Goal: Book appointment/travel/reservation

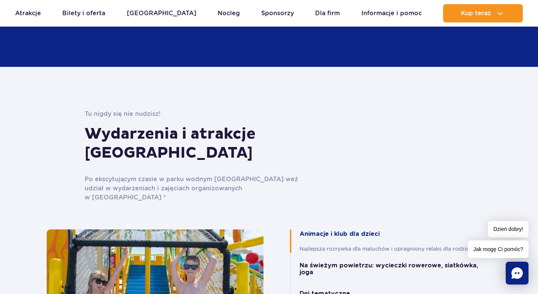
scroll to position [1352, 0]
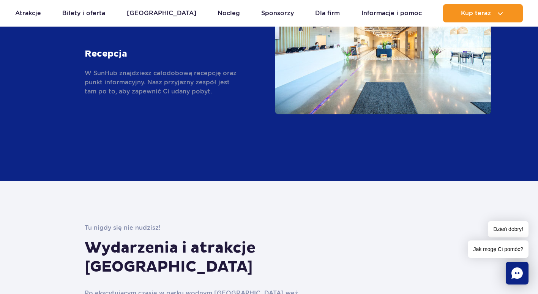
drag, startPoint x: 225, startPoint y: 11, endPoint x: 220, endPoint y: 14, distance: 5.4
click at [225, 12] on ul "Aktualny ruch w parku Atrakcje Zjeżdżalnie Aster Rainbow Narval Więcej Baseny B…" at bounding box center [268, 13] width 507 height 18
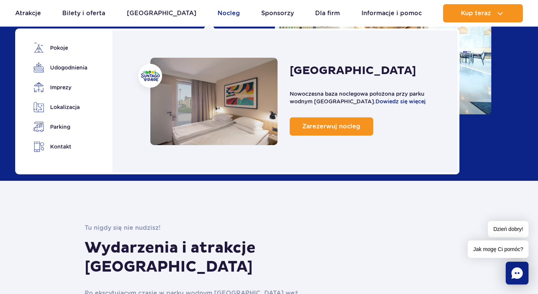
click at [217, 16] on link "Nocleg" at bounding box center [228, 13] width 22 height 18
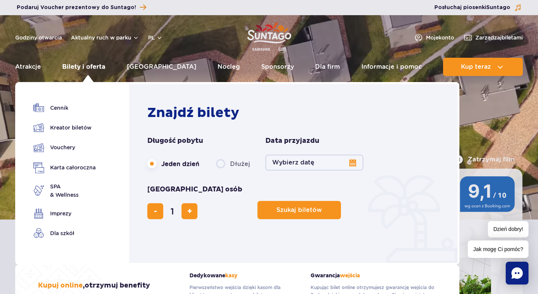
click at [89, 66] on link "Bilety i oferta" at bounding box center [83, 67] width 43 height 18
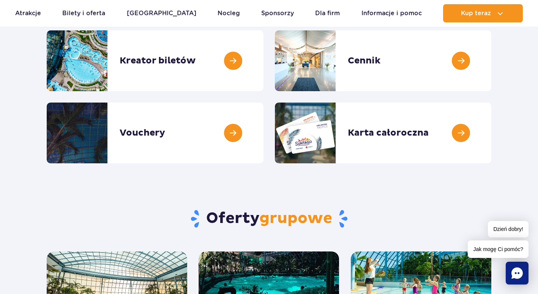
scroll to position [76, 0]
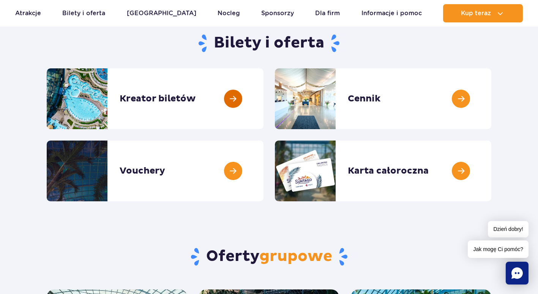
click at [263, 99] on link at bounding box center [263, 98] width 0 height 61
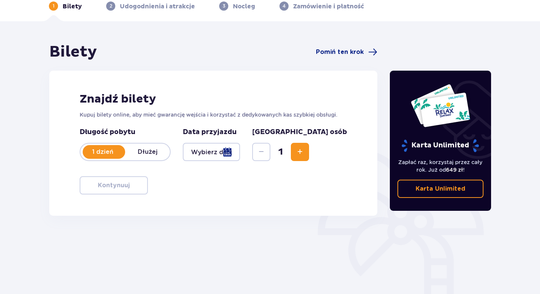
scroll to position [76, 0]
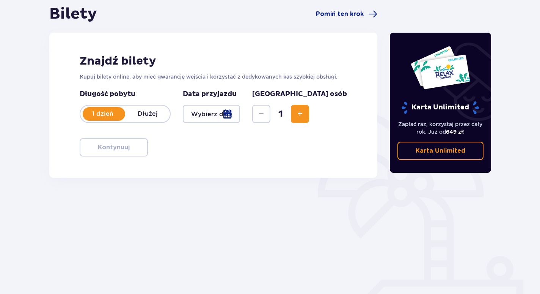
click at [146, 116] on p "Dłużej" at bounding box center [147, 114] width 45 height 8
click at [231, 113] on div at bounding box center [211, 114] width 57 height 18
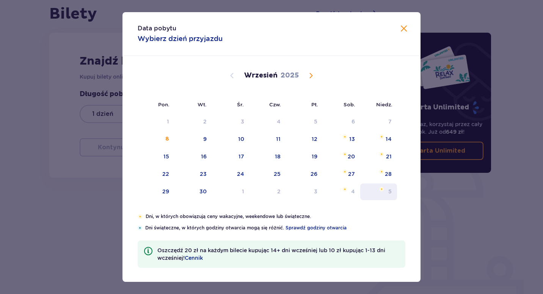
click at [308, 172] on div "26" at bounding box center [304, 174] width 37 height 17
click at [391, 174] on div "28" at bounding box center [378, 174] width 37 height 17
type input "[DATE] - [DATE]"
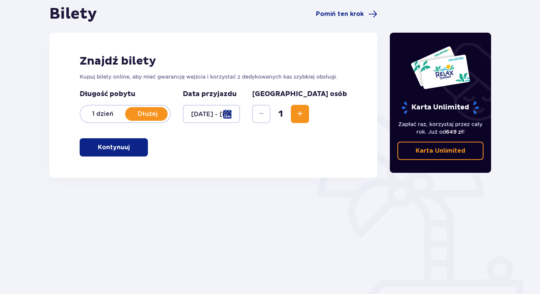
click at [305, 116] on span "Increase" at bounding box center [300, 113] width 9 height 9
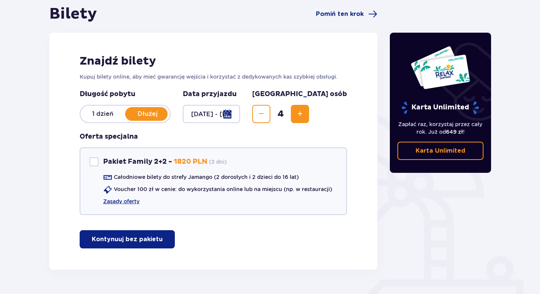
click at [305, 116] on span "Increase" at bounding box center [300, 113] width 9 height 9
click at [349, 144] on div "Znajdź bilety Kupuj bilety online, aby mieć gwarancję wejścia i korzystać z ded…" at bounding box center [213, 151] width 328 height 237
click at [94, 160] on div at bounding box center [94, 161] width 9 height 9
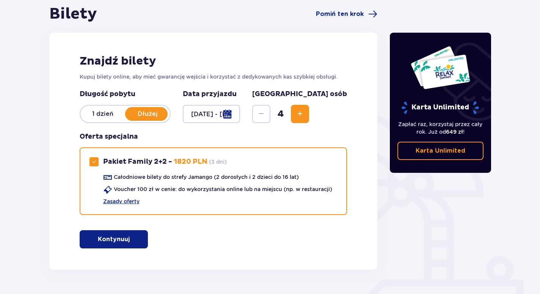
scroll to position [97, 0]
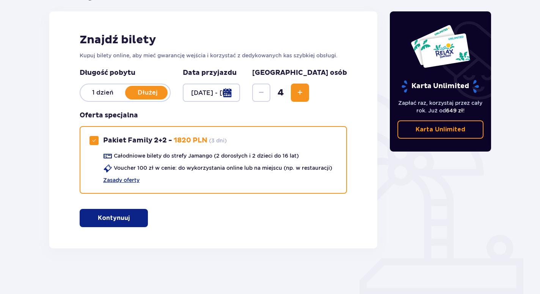
click at [305, 91] on span "Increase" at bounding box center [300, 92] width 9 height 9
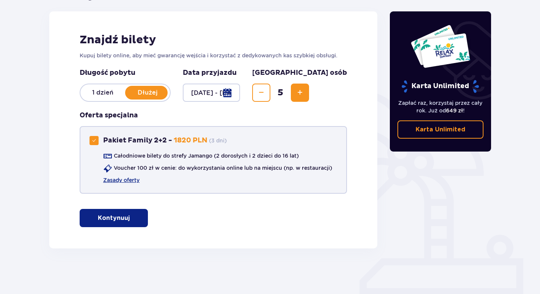
click at [90, 138] on div at bounding box center [94, 140] width 9 height 9
checkbox input "false"
click at [266, 95] on span "Decrease" at bounding box center [261, 92] width 9 height 9
click at [129, 220] on p "Kontynuuj bez pakietu" at bounding box center [127, 218] width 71 height 8
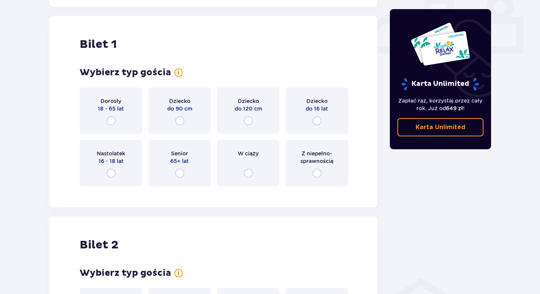
scroll to position [345, 0]
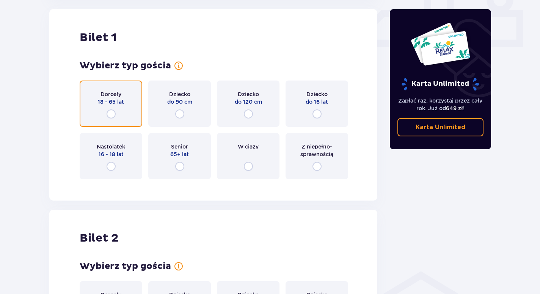
click at [111, 112] on input "radio" at bounding box center [111, 113] width 9 height 9
radio input "true"
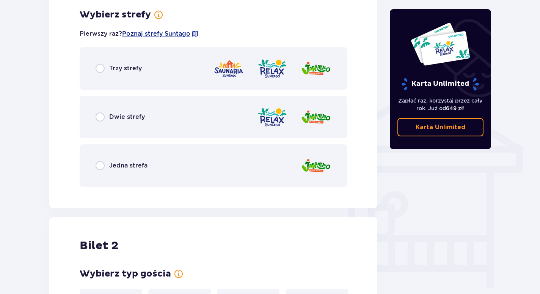
scroll to position [492, 0]
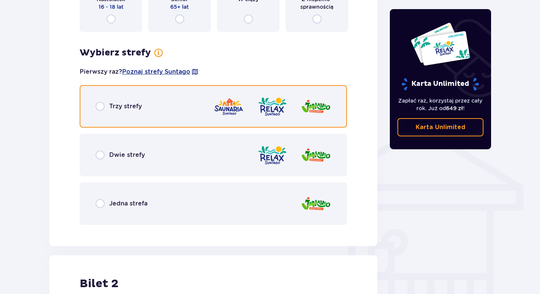
click at [100, 107] on input "radio" at bounding box center [100, 106] width 9 height 9
radio input "true"
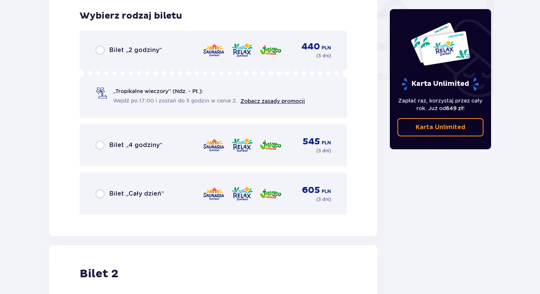
scroll to position [723, 0]
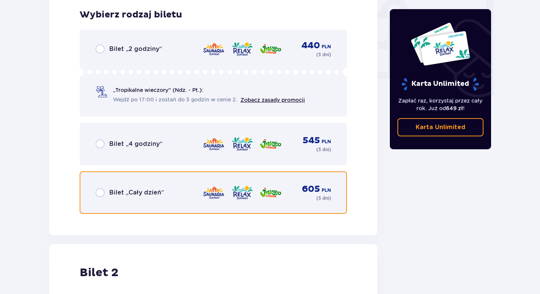
click at [102, 193] on input "radio" at bounding box center [100, 192] width 9 height 9
radio input "true"
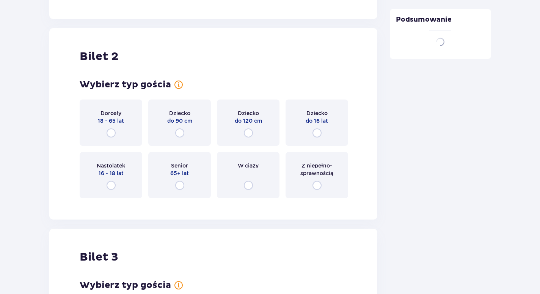
scroll to position [958, 0]
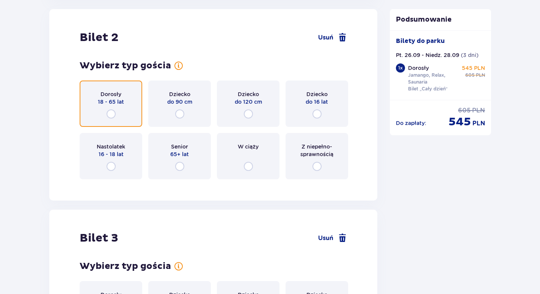
click at [113, 113] on input "radio" at bounding box center [111, 113] width 9 height 9
radio input "true"
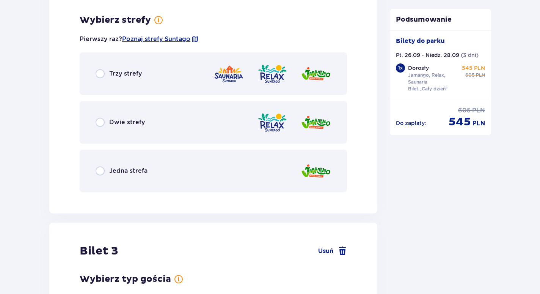
scroll to position [1143, 0]
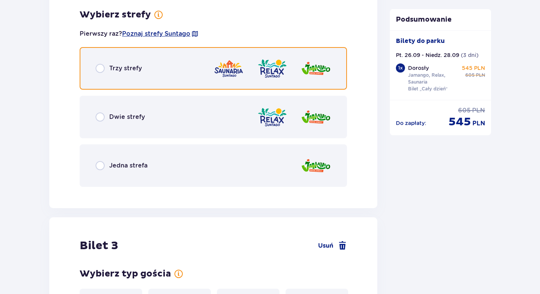
click at [101, 66] on input "radio" at bounding box center [100, 68] width 9 height 9
radio input "true"
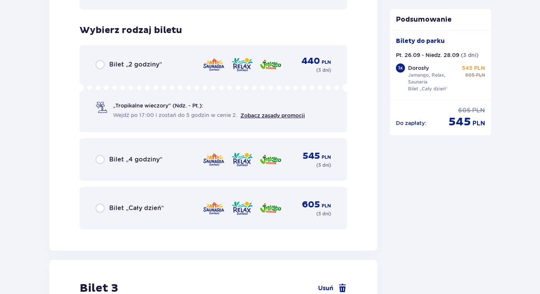
scroll to position [1336, 0]
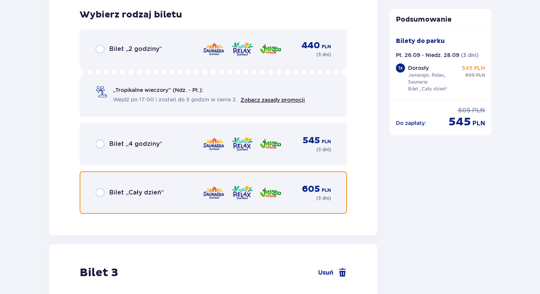
click at [104, 192] on input "radio" at bounding box center [100, 192] width 9 height 9
radio input "true"
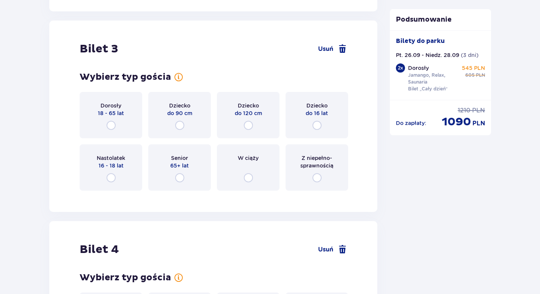
scroll to position [1571, 0]
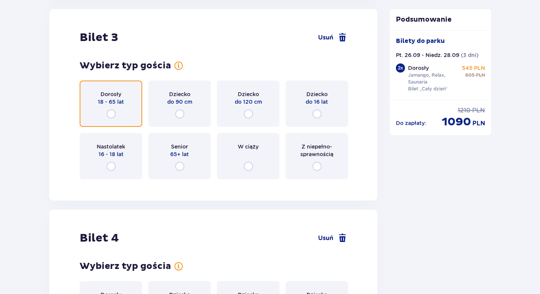
click at [112, 112] on input "radio" at bounding box center [111, 113] width 9 height 9
radio input "true"
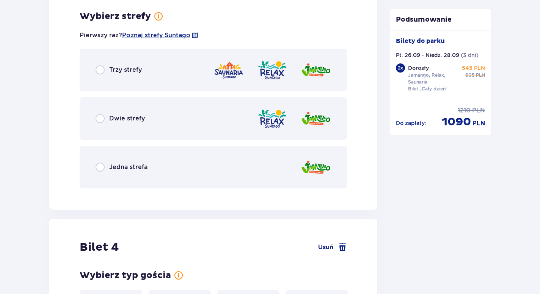
scroll to position [1756, 0]
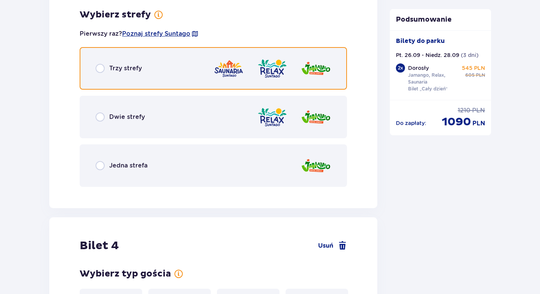
click at [102, 69] on input "radio" at bounding box center [100, 68] width 9 height 9
radio input "true"
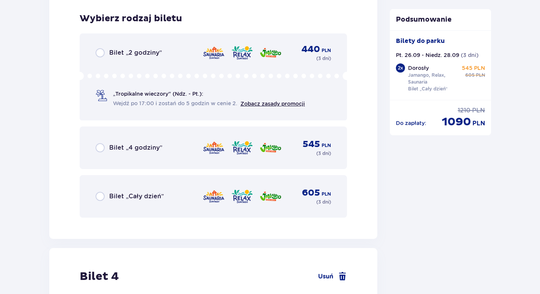
scroll to position [1949, 0]
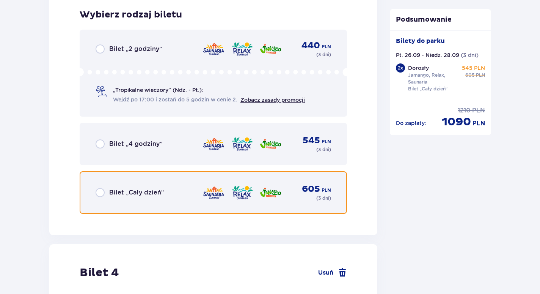
click at [98, 190] on input "radio" at bounding box center [100, 192] width 9 height 9
radio input "true"
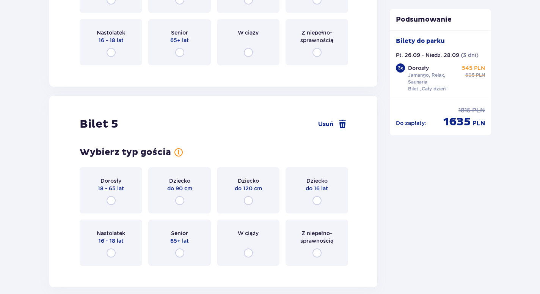
scroll to position [2184, 0]
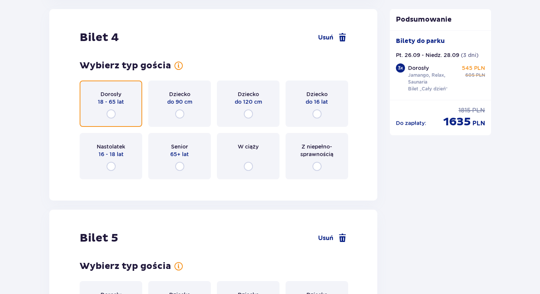
click at [110, 115] on input "radio" at bounding box center [111, 113] width 9 height 9
radio input "true"
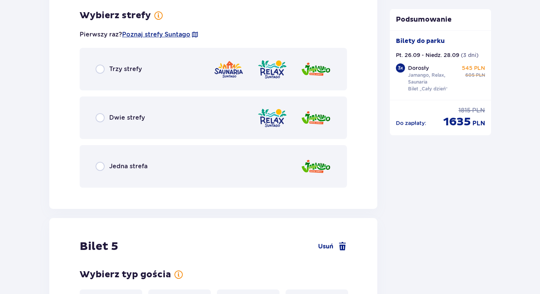
scroll to position [2369, 0]
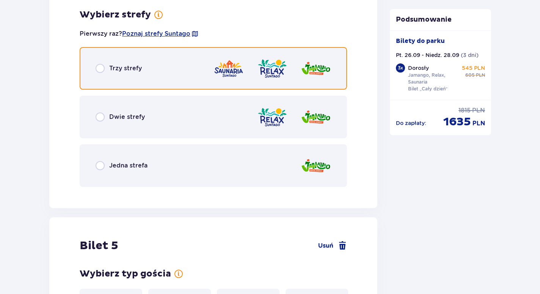
click at [101, 69] on input "radio" at bounding box center [100, 68] width 9 height 9
radio input "true"
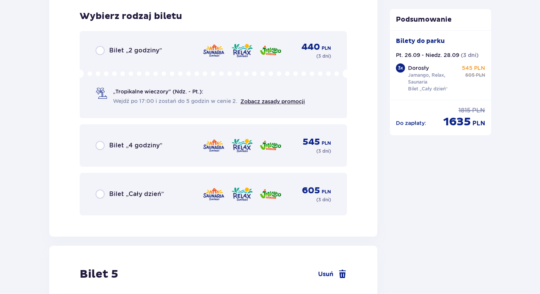
scroll to position [2561, 0]
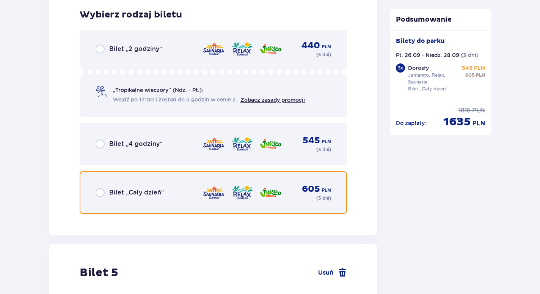
click at [101, 193] on input "radio" at bounding box center [100, 192] width 9 height 9
radio input "true"
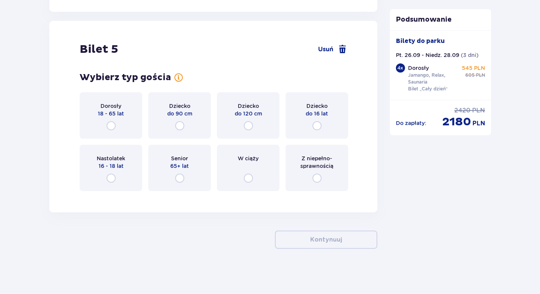
scroll to position [2785, 0]
click at [109, 125] on input "radio" at bounding box center [111, 125] width 9 height 9
radio input "true"
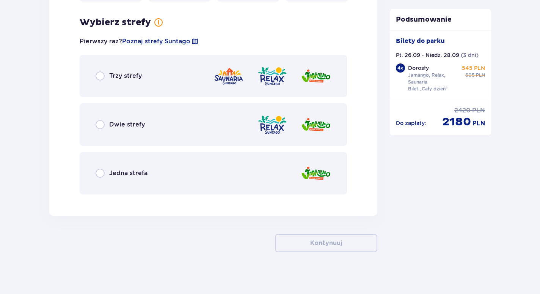
scroll to position [2978, 0]
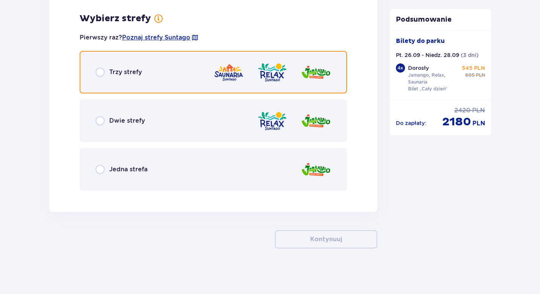
click at [100, 74] on input "radio" at bounding box center [100, 72] width 9 height 9
radio input "true"
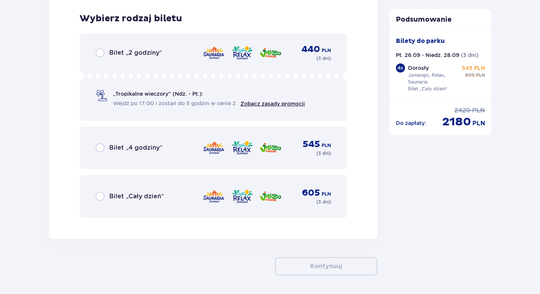
scroll to position [3174, 0]
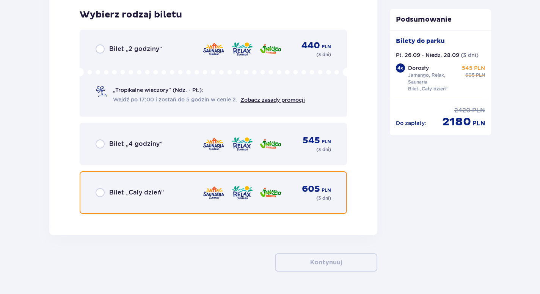
click at [96, 194] on input "radio" at bounding box center [100, 192] width 9 height 9
radio input "true"
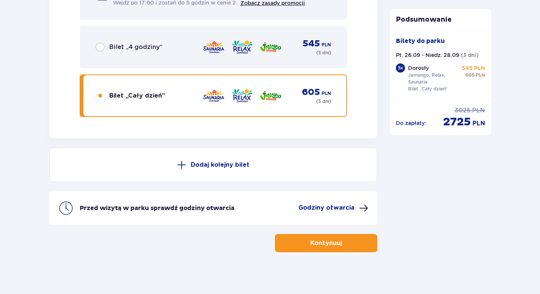
scroll to position [3275, 0]
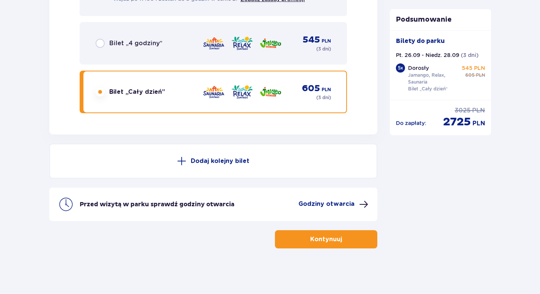
click at [328, 236] on p "Kontynuuj" at bounding box center [326, 239] width 32 height 8
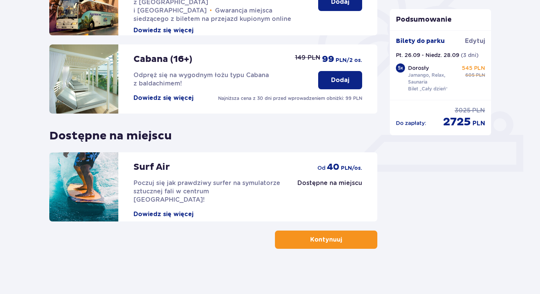
scroll to position [221, 0]
click at [320, 239] on p "Kontynuuj" at bounding box center [326, 239] width 32 height 8
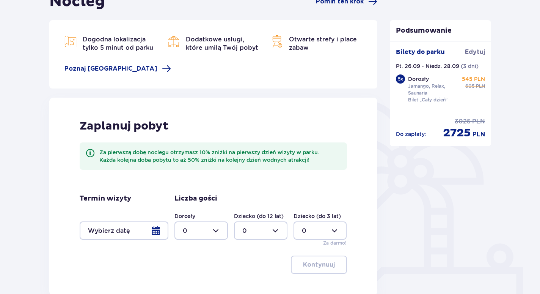
scroll to position [114, 0]
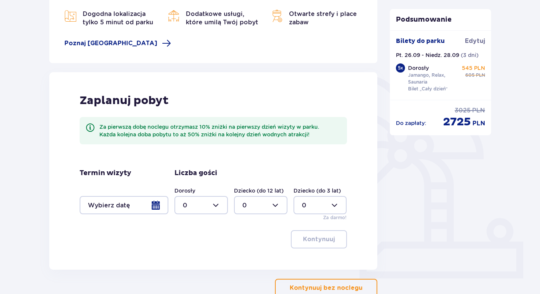
click at [217, 203] on div at bounding box center [201, 205] width 53 height 18
click at [187, 232] on div "5" at bounding box center [201, 232] width 37 height 8
type input "5"
click at [159, 205] on div at bounding box center [124, 205] width 89 height 18
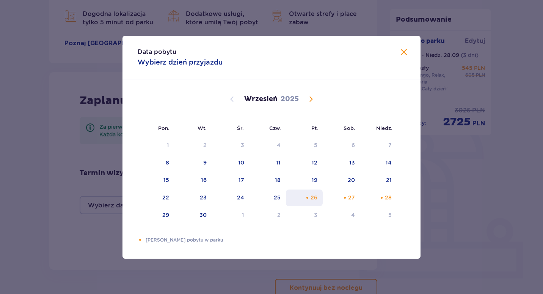
click at [303, 197] on div "26" at bounding box center [304, 197] width 37 height 17
click at [386, 198] on div "28" at bounding box center [388, 198] width 7 height 8
type input "[DATE] - [DATE]"
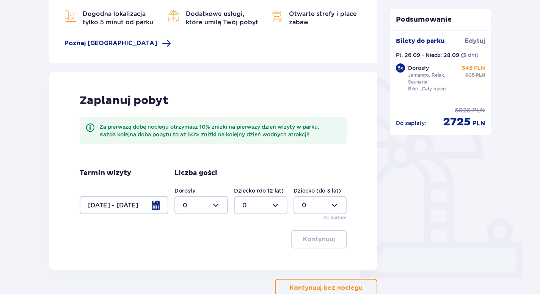
scroll to position [152, 0]
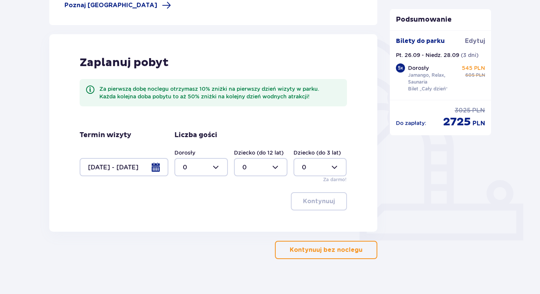
click at [212, 168] on div at bounding box center [201, 167] width 53 height 18
click at [188, 195] on div "5" at bounding box center [201, 194] width 37 height 8
type input "5"
click at [310, 203] on p "Kontynuuj" at bounding box center [319, 201] width 32 height 8
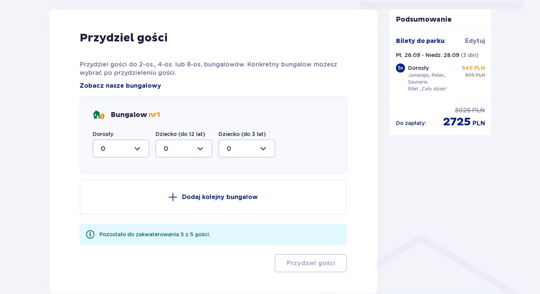
scroll to position [383, 0]
click at [132, 148] on div at bounding box center [121, 148] width 57 height 18
click at [134, 152] on div at bounding box center [121, 148] width 57 height 18
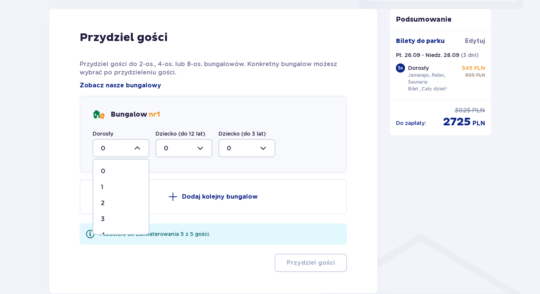
click at [111, 201] on div "2" at bounding box center [121, 203] width 40 height 8
click at [142, 150] on div at bounding box center [121, 148] width 57 height 18
click at [105, 217] on span "5" at bounding box center [120, 222] width 55 height 16
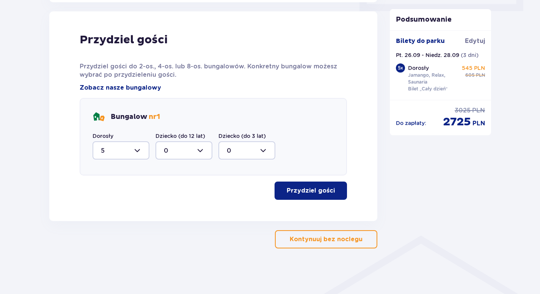
click at [300, 194] on p "Przydziel gości" at bounding box center [311, 190] width 48 height 8
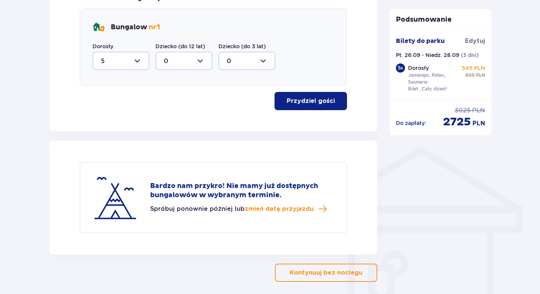
scroll to position [466, 0]
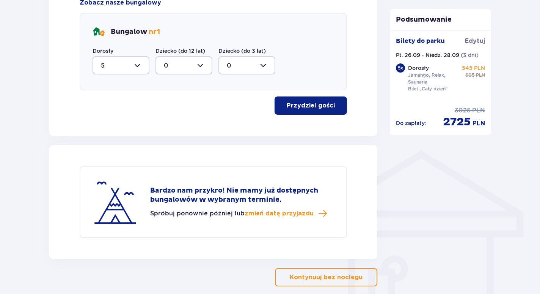
click at [138, 64] on div at bounding box center [121, 65] width 57 height 18
click at [104, 104] on div "1" at bounding box center [121, 104] width 40 height 8
type input "1"
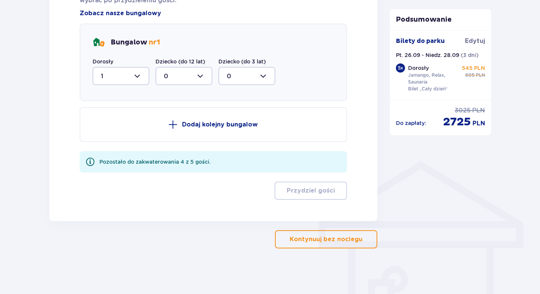
click at [200, 122] on p "Dodaj kolejny bungalow" at bounding box center [220, 124] width 76 height 8
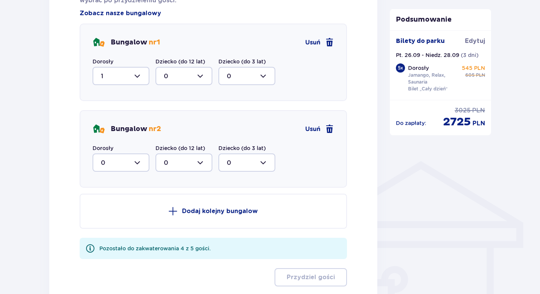
click at [136, 158] on div at bounding box center [121, 162] width 57 height 18
click at [117, 198] on div "1" at bounding box center [121, 201] width 40 height 8
type input "1"
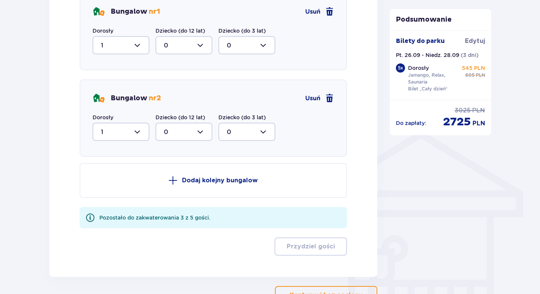
scroll to position [493, 0]
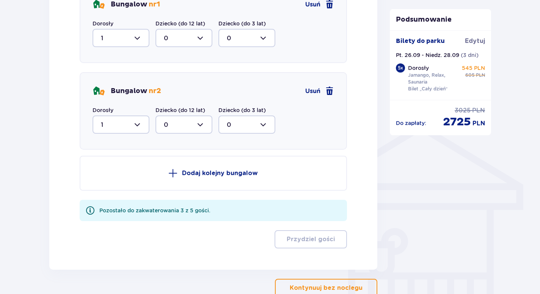
click at [203, 171] on p "Dodaj kolejny bungalow" at bounding box center [220, 173] width 76 height 8
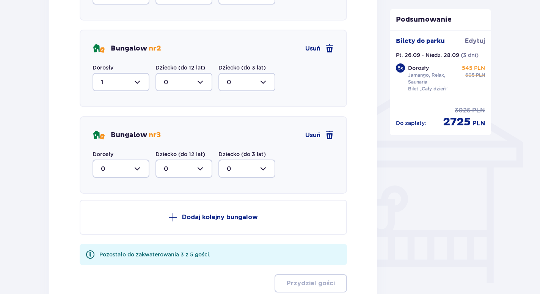
scroll to position [569, 0]
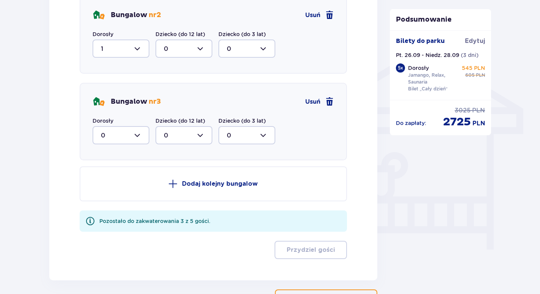
click at [135, 138] on div at bounding box center [121, 135] width 57 height 18
click at [114, 173] on div "1" at bounding box center [121, 174] width 40 height 8
type input "1"
click at [192, 180] on p "Dodaj kolejny bungalow" at bounding box center [220, 183] width 76 height 8
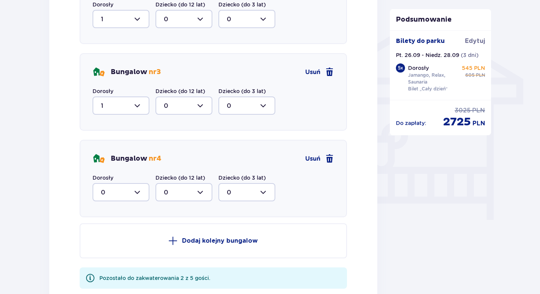
scroll to position [607, 0]
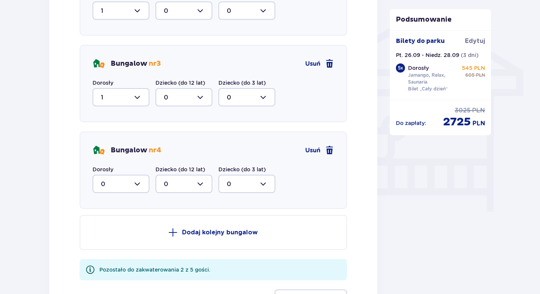
click at [135, 179] on div at bounding box center [121, 184] width 57 height 18
click at [123, 223] on div "1" at bounding box center [121, 223] width 40 height 8
type input "1"
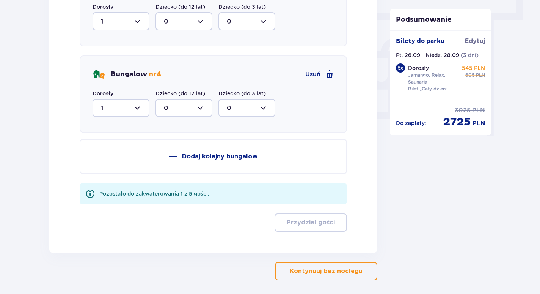
click at [199, 156] on p "Dodaj kolejny bungalow" at bounding box center [220, 156] width 76 height 8
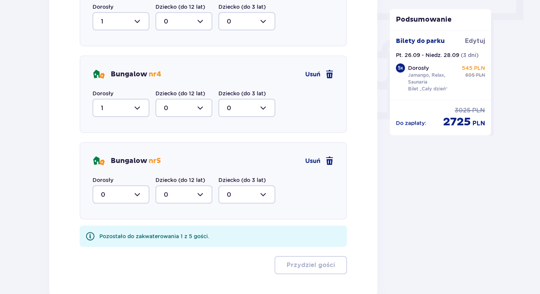
click at [125, 190] on div at bounding box center [121, 194] width 57 height 18
click at [121, 227] on span "1" at bounding box center [120, 233] width 55 height 16
type input "1"
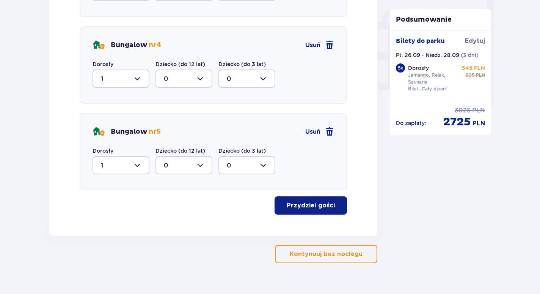
scroll to position [721, 0]
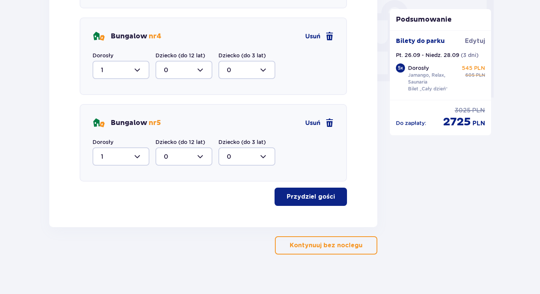
click at [302, 195] on p "Przydziel gości" at bounding box center [311, 196] width 48 height 8
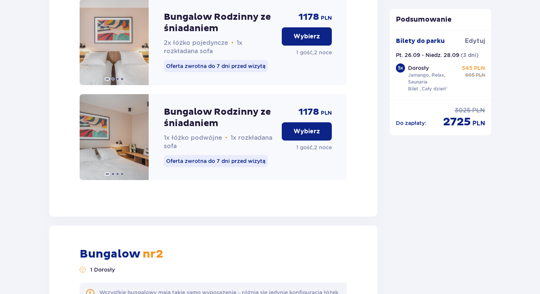
scroll to position [1631, 0]
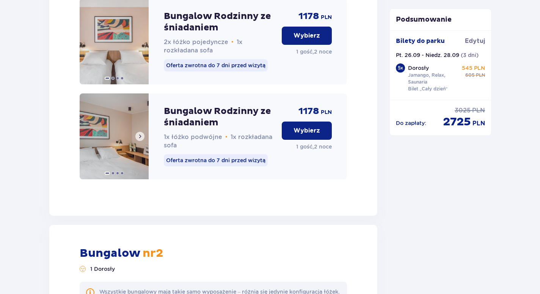
click at [106, 158] on img at bounding box center [114, 136] width 69 height 86
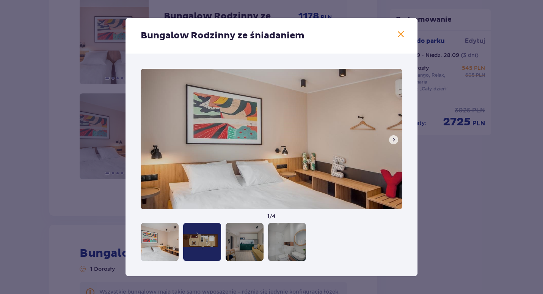
click at [392, 142] on span at bounding box center [394, 140] width 6 height 6
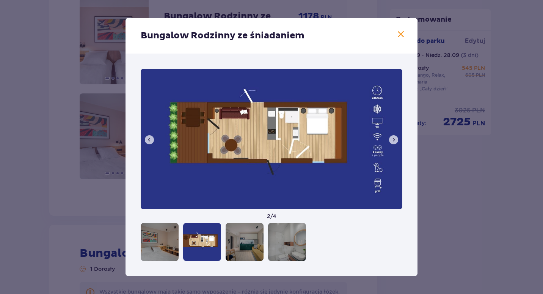
click at [392, 142] on span at bounding box center [394, 140] width 6 height 6
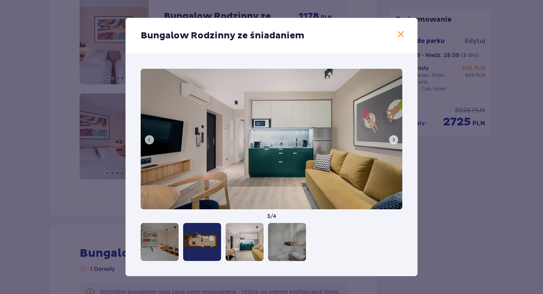
click at [392, 142] on span at bounding box center [394, 140] width 6 height 6
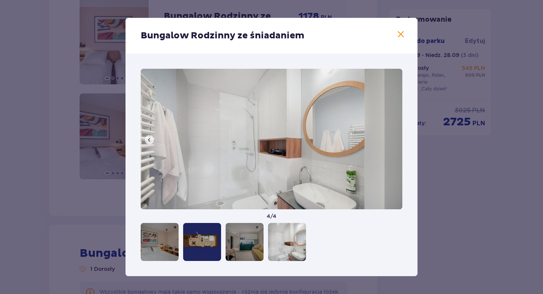
click at [392, 142] on img at bounding box center [272, 139] width 262 height 140
click at [401, 37] on span at bounding box center [400, 34] width 9 height 9
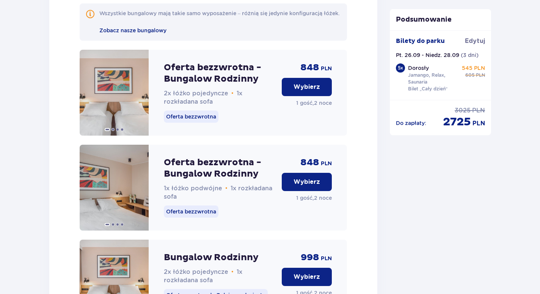
scroll to position [986, 0]
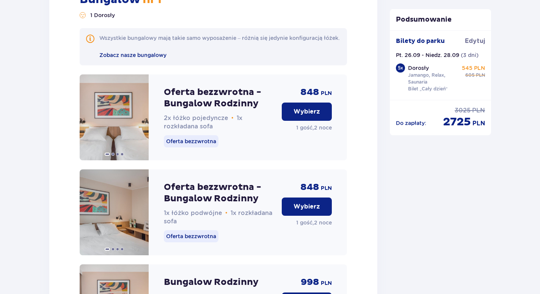
click at [303, 116] on p "Wybierz" at bounding box center [307, 111] width 27 height 8
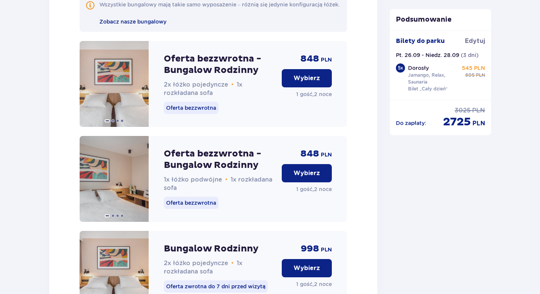
scroll to position [1933, 0]
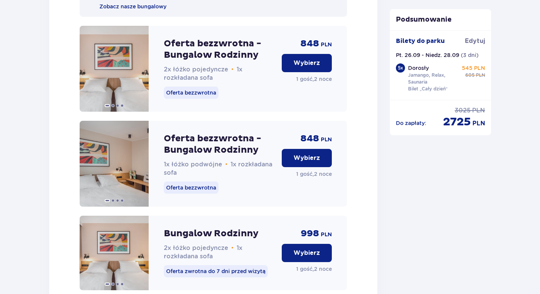
click at [301, 67] on p "Wybierz" at bounding box center [307, 63] width 27 height 8
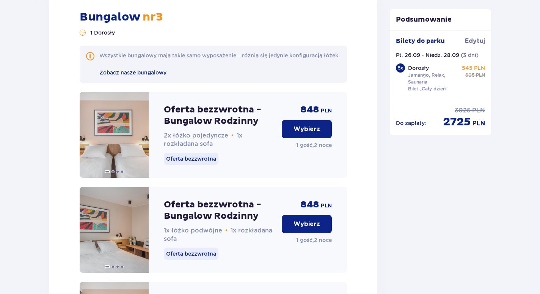
scroll to position [2766, 0]
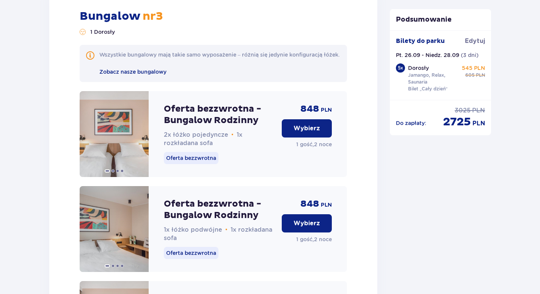
click at [299, 132] on p "Wybierz" at bounding box center [307, 128] width 27 height 8
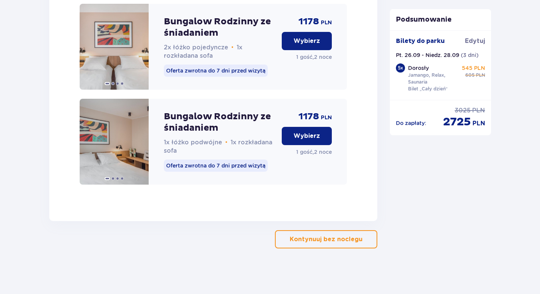
scroll to position [5272, 0]
click at [348, 234] on button "Kontynuuj bez noclegu" at bounding box center [326, 239] width 102 height 18
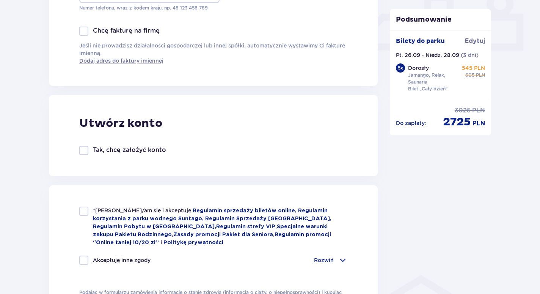
scroll to position [455, 0]
